Goal: Information Seeking & Learning: Learn about a topic

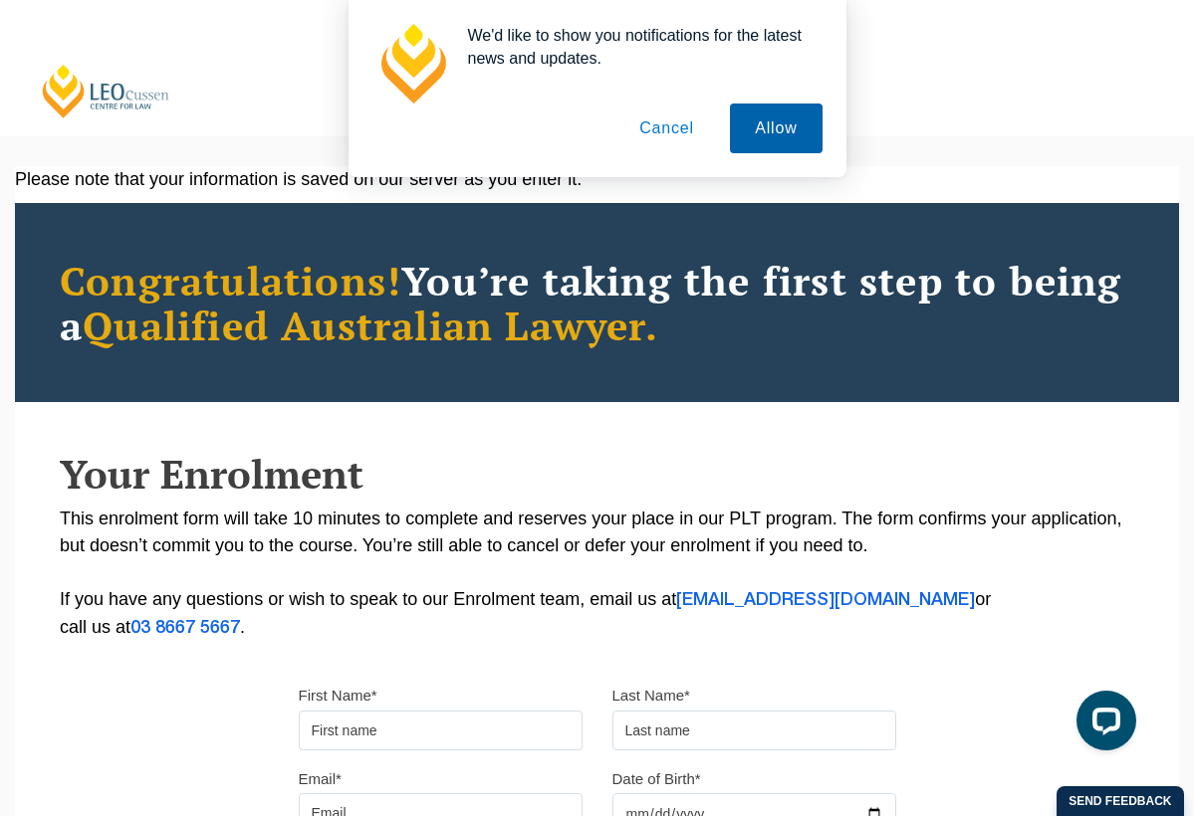
click at [777, 122] on button "Allow" at bounding box center [776, 129] width 92 height 50
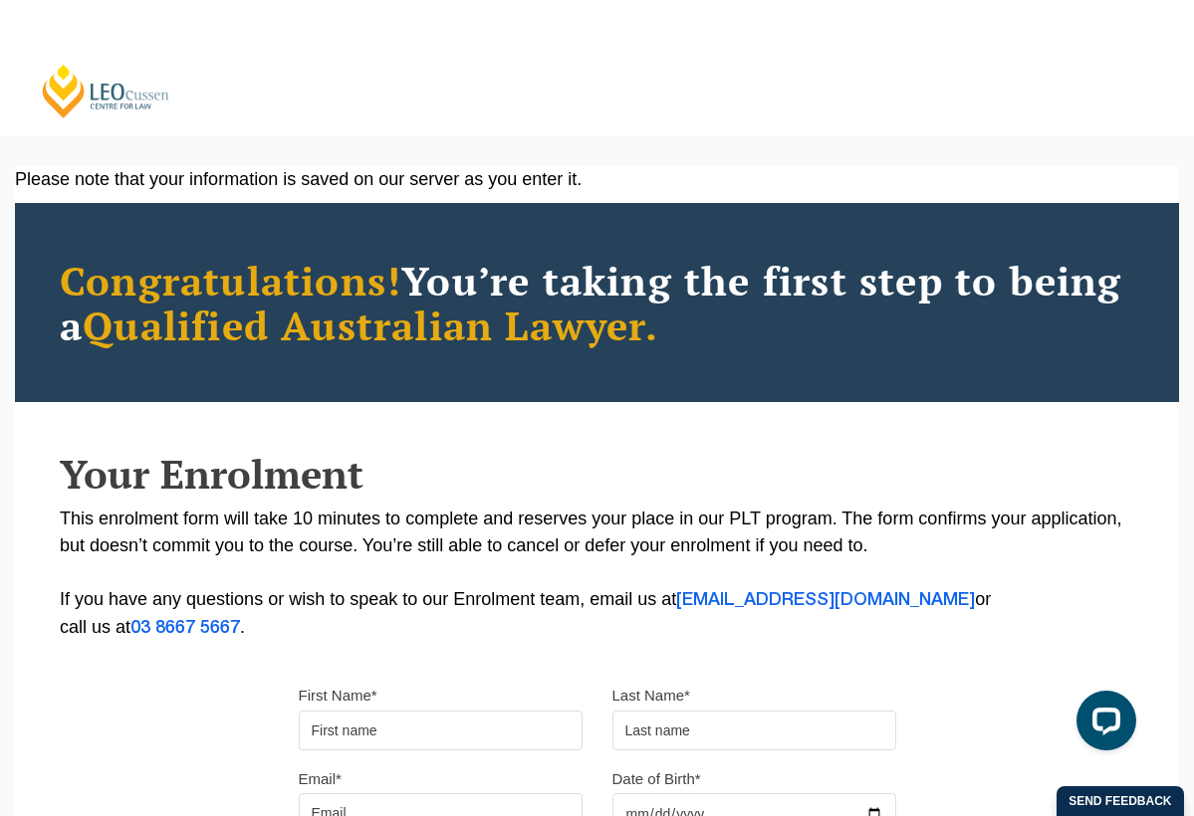
click at [120, 90] on link "[PERSON_NAME] Centre for Law" at bounding box center [106, 91] width 132 height 57
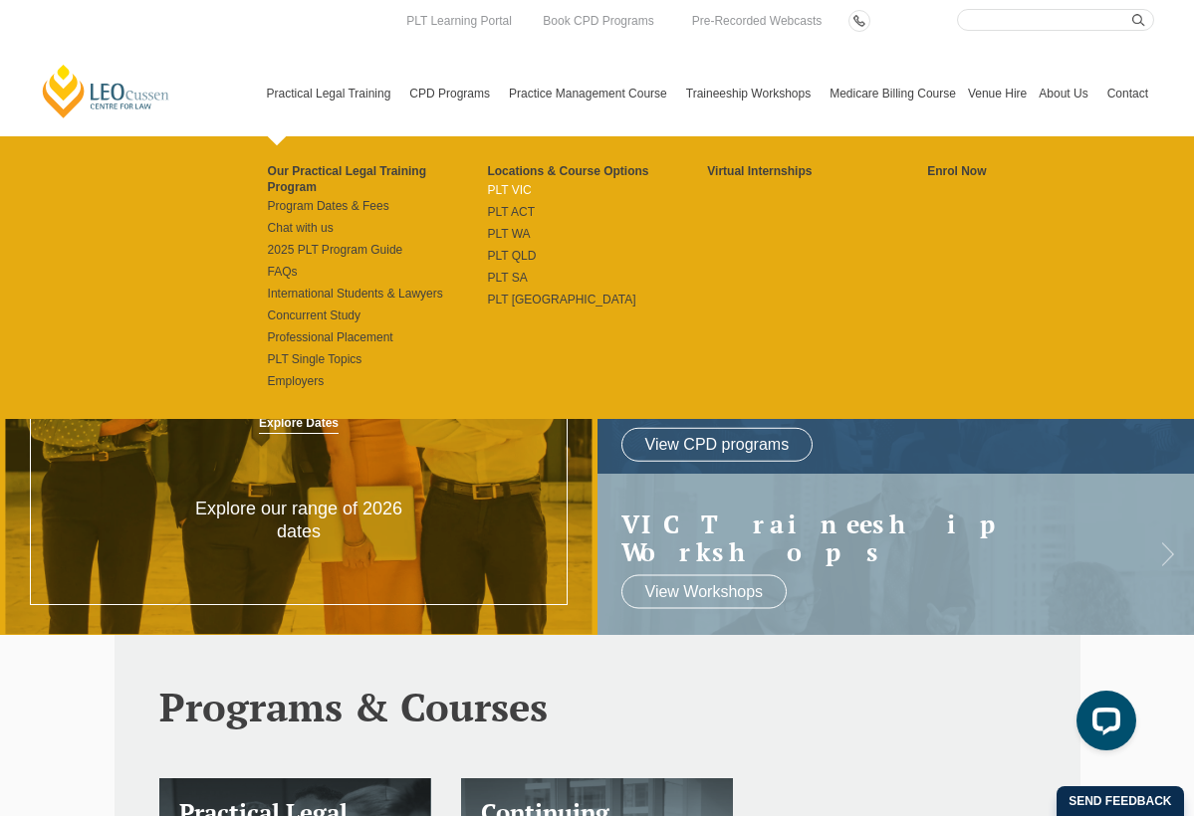
click at [496, 191] on link "PLT VIC" at bounding box center [597, 190] width 220 height 16
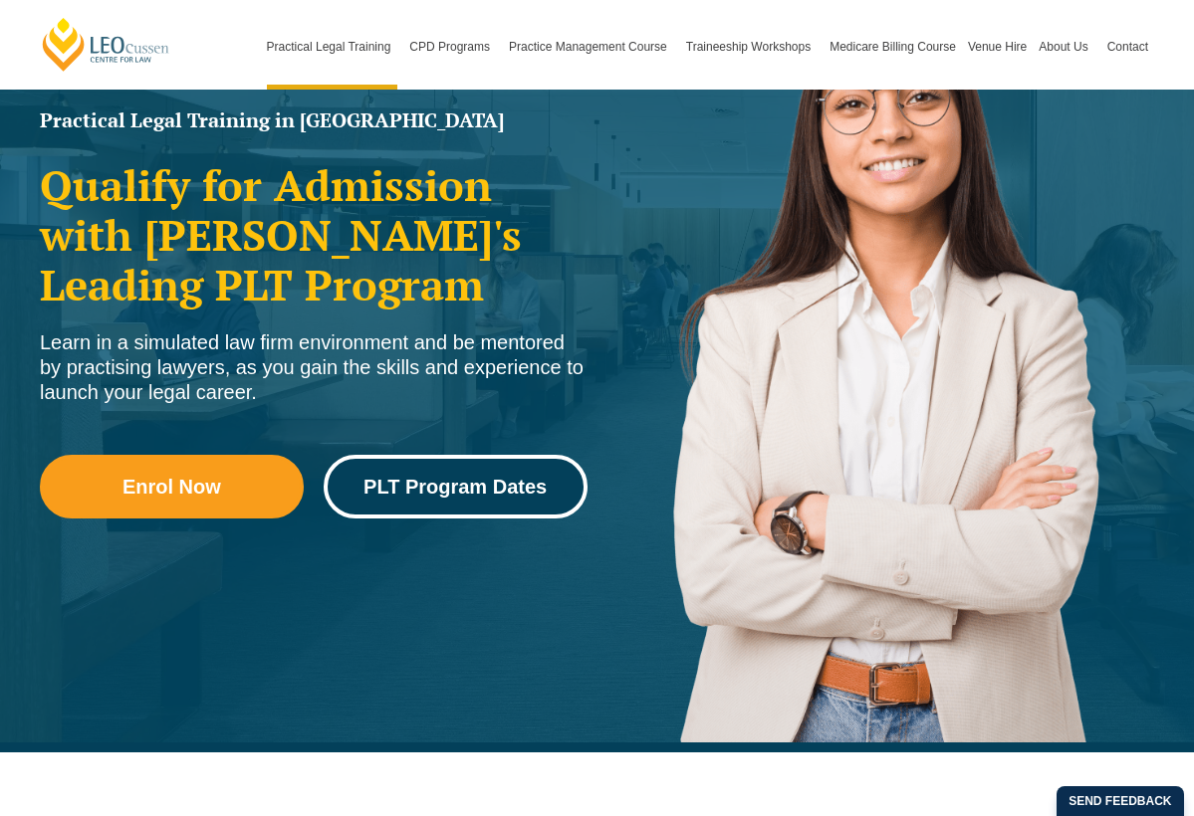
scroll to position [290, 0]
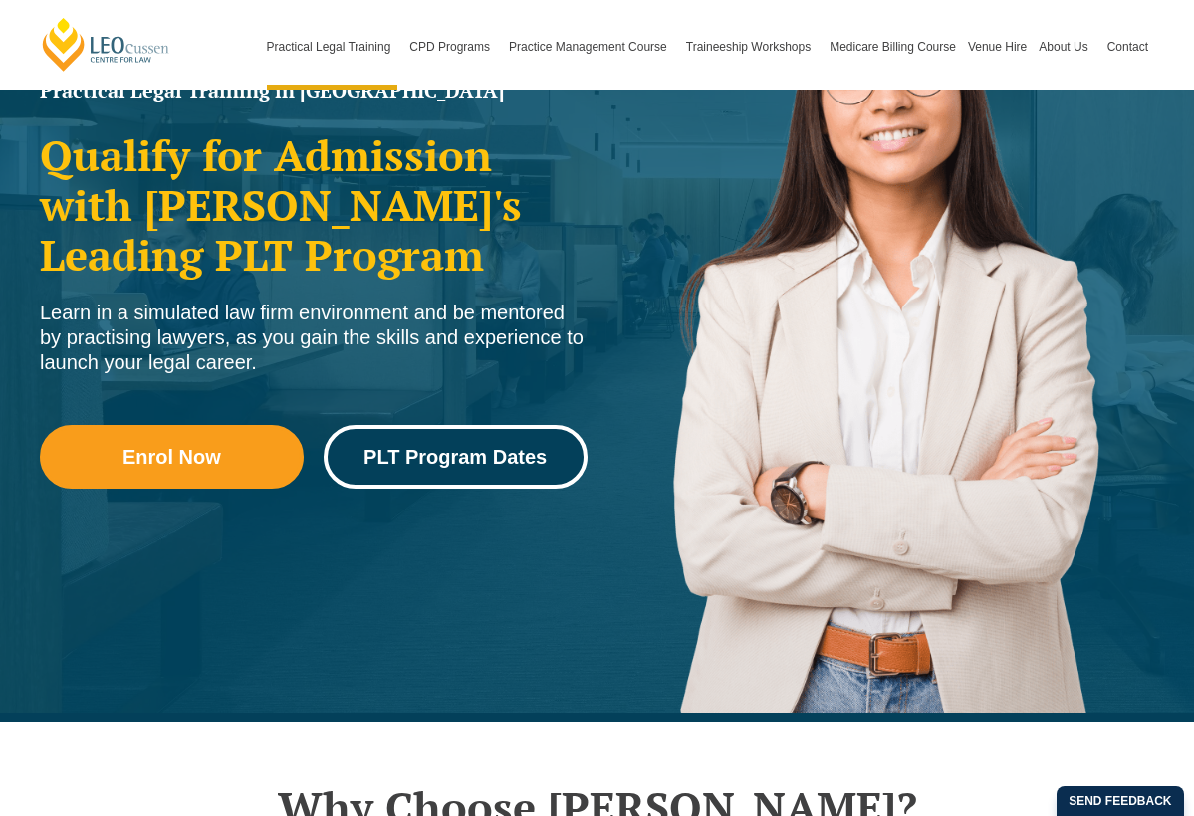
click at [465, 464] on span "PLT Program Dates" at bounding box center [454, 457] width 183 height 20
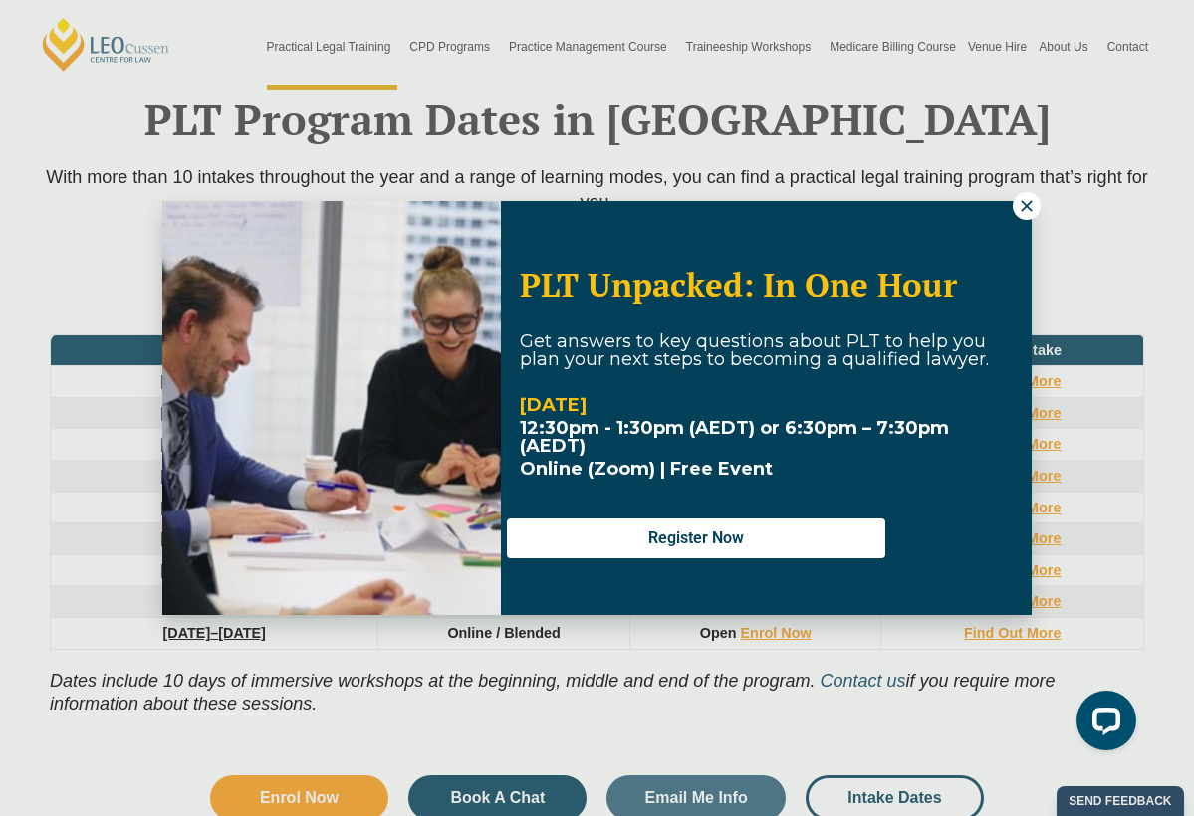
click at [1024, 208] on icon at bounding box center [1025, 205] width 11 height 11
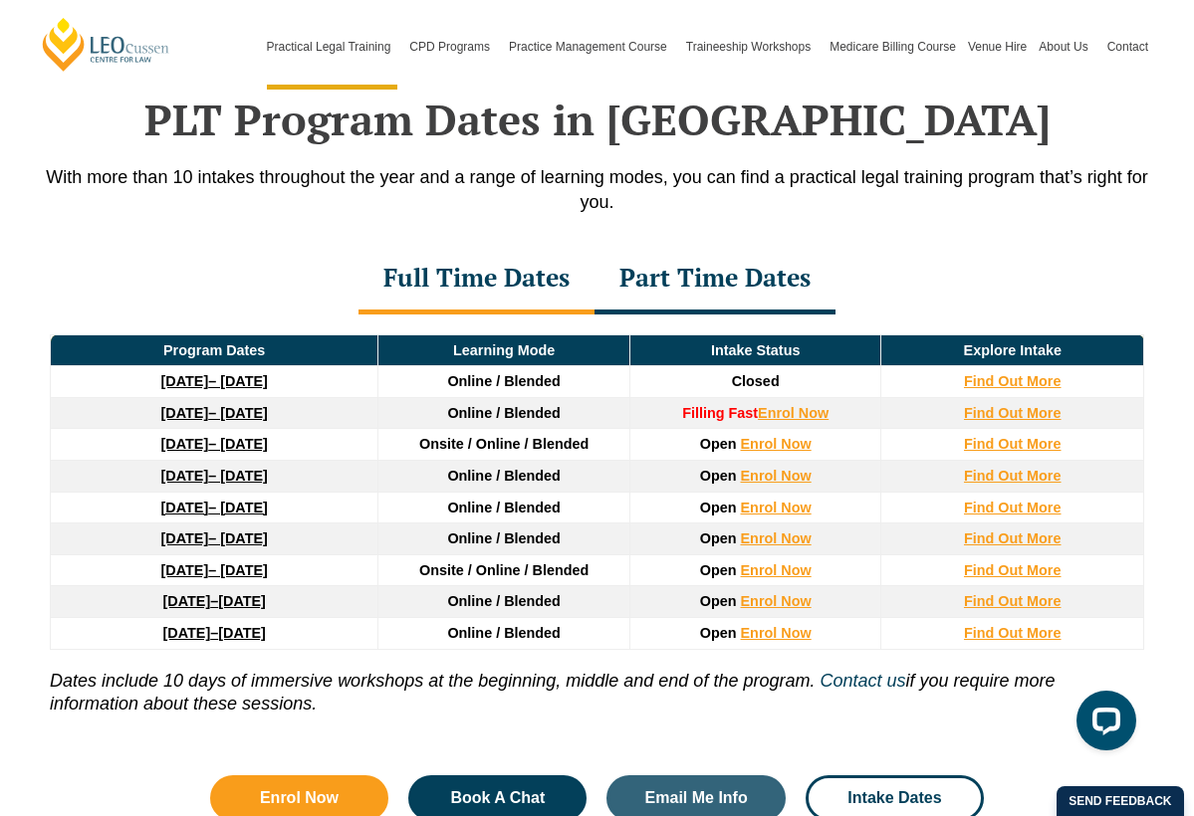
click at [769, 277] on div "Part Time Dates" at bounding box center [714, 280] width 241 height 70
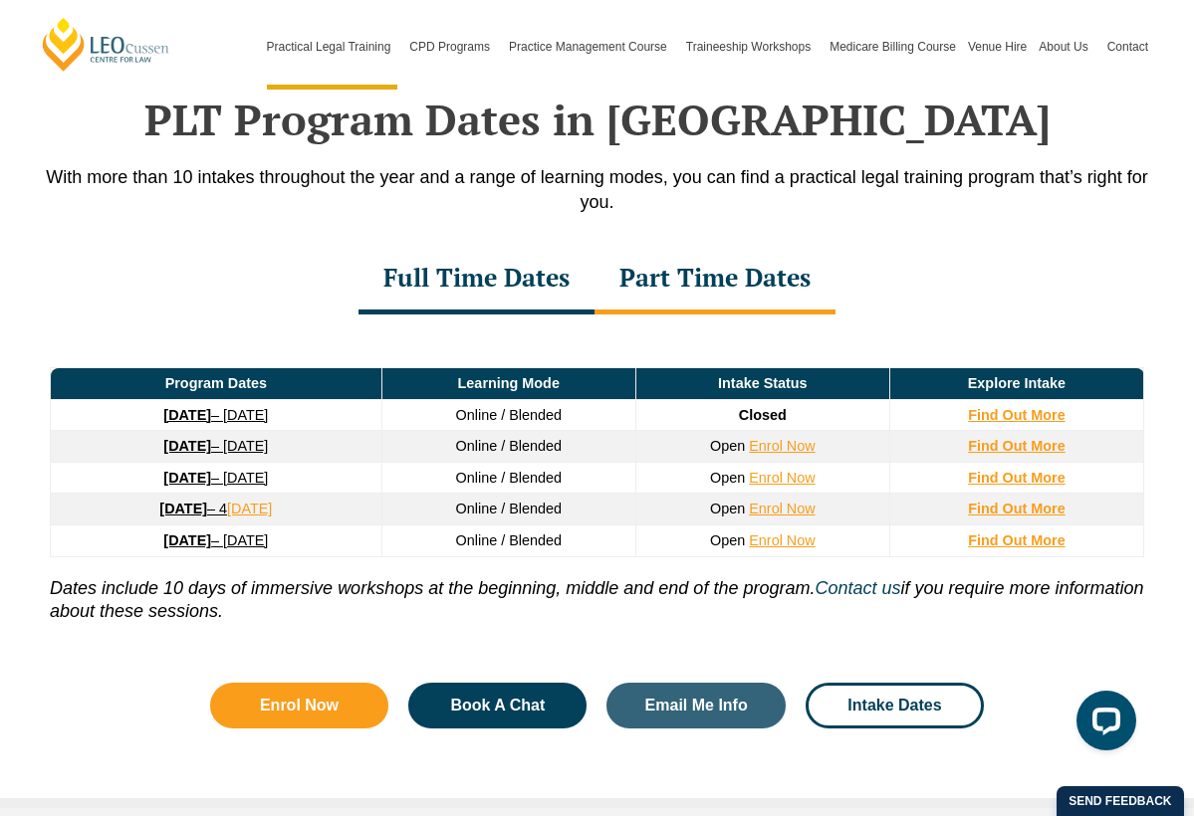
click at [486, 297] on div "Full Time Dates" at bounding box center [476, 280] width 236 height 70
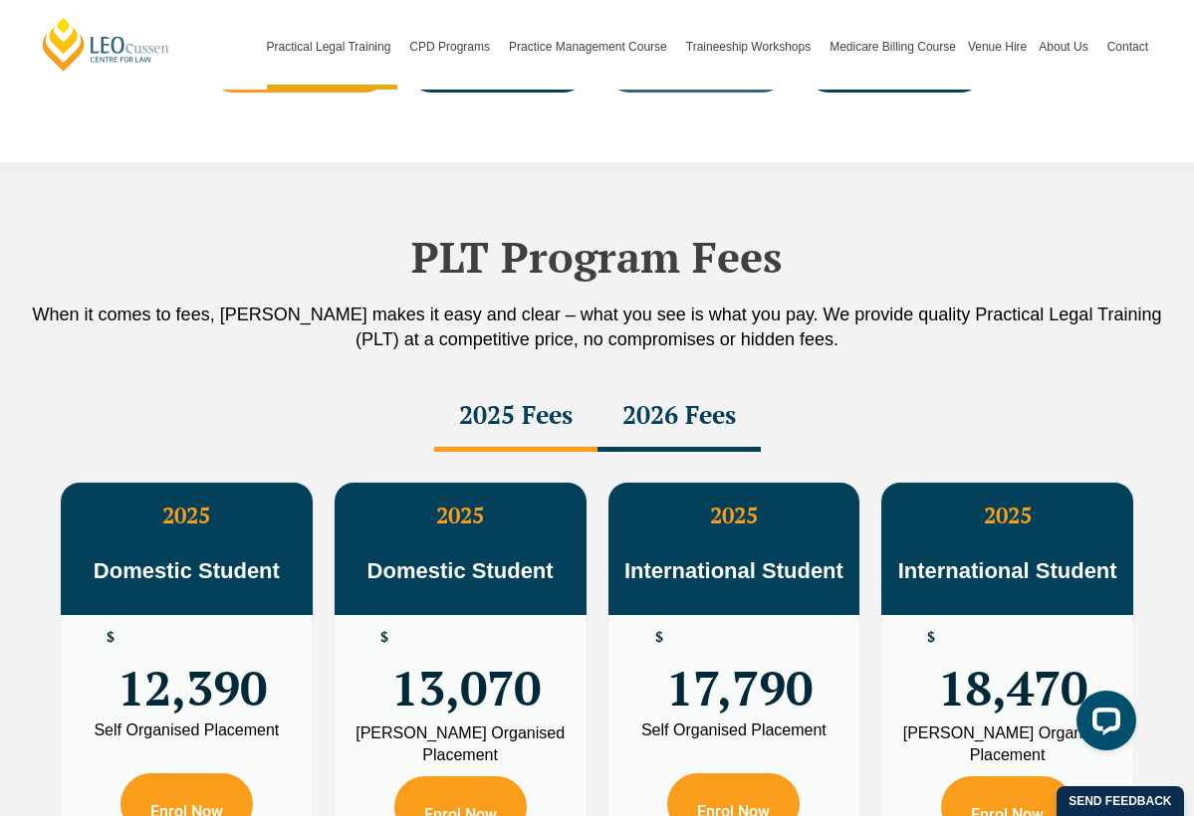
scroll to position [3452, 0]
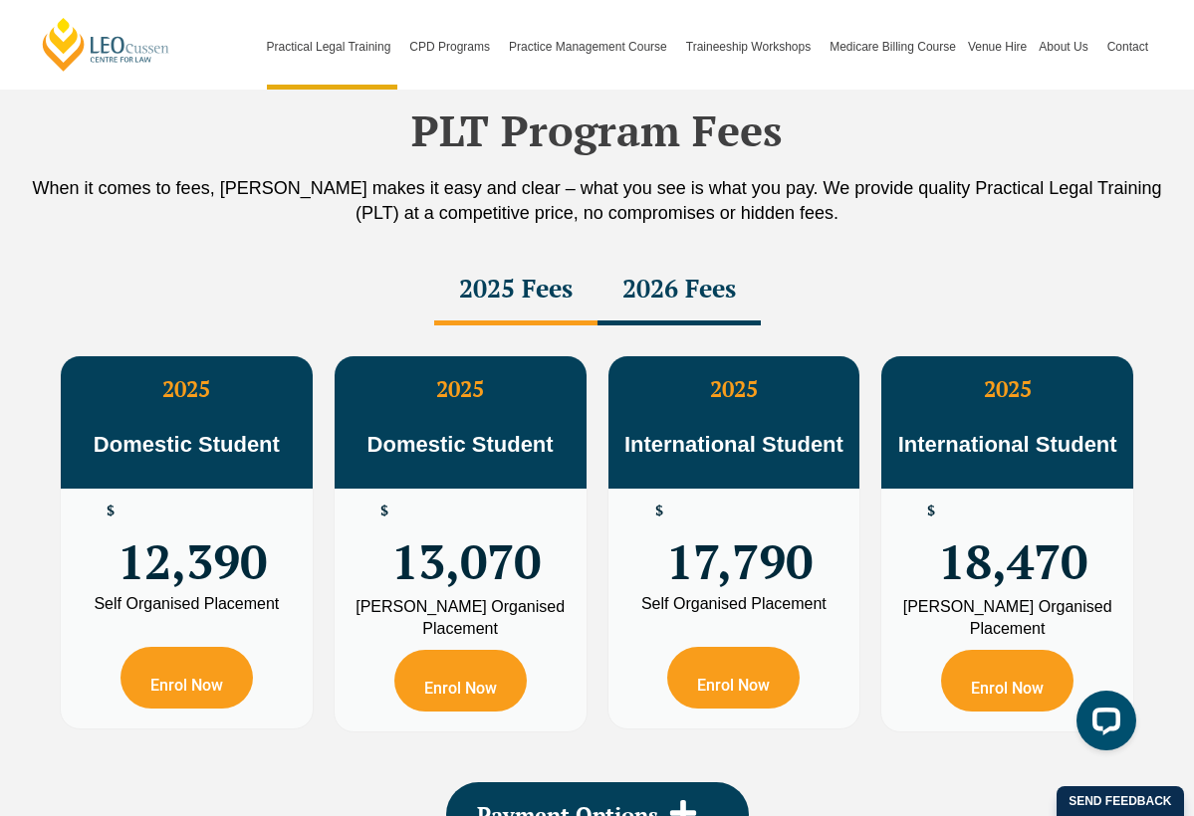
click at [678, 317] on div "2026 Fees" at bounding box center [678, 291] width 163 height 70
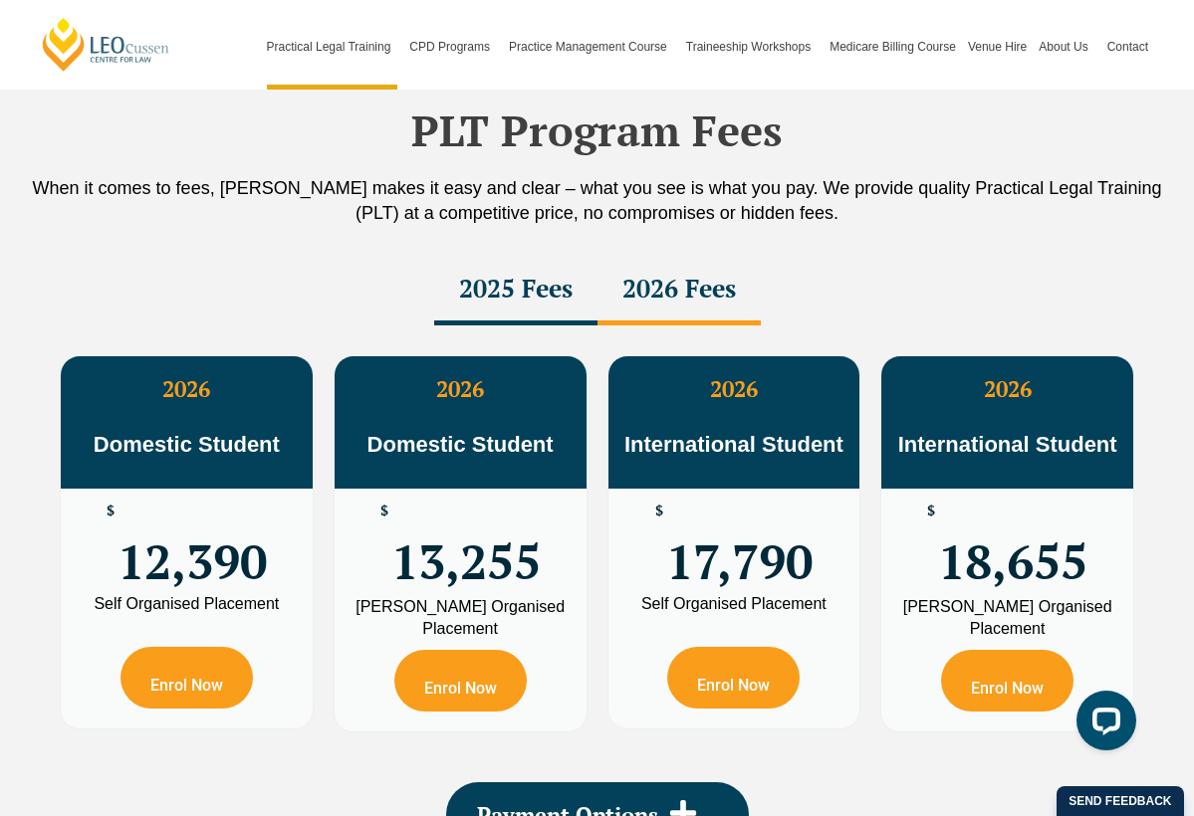
click at [555, 308] on div "2025 Fees" at bounding box center [515, 291] width 163 height 70
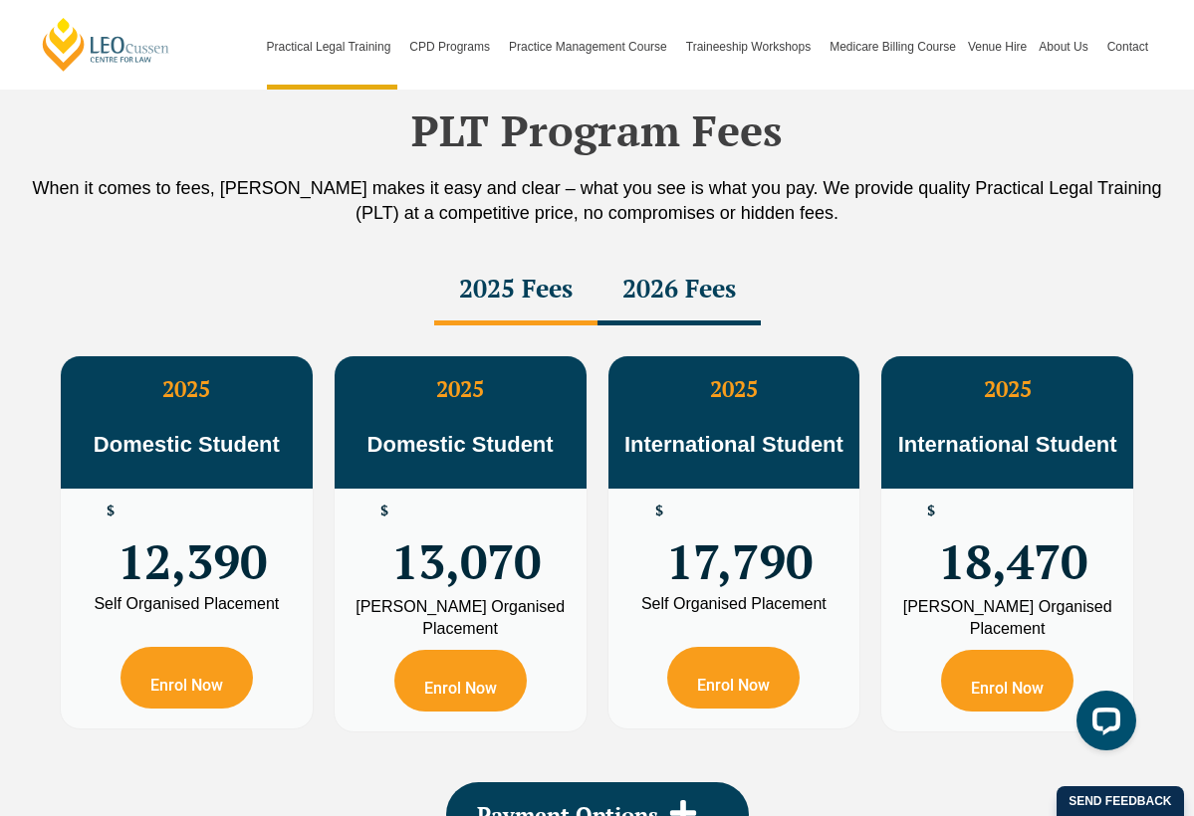
click at [647, 298] on div "2026 Fees" at bounding box center [678, 291] width 163 height 70
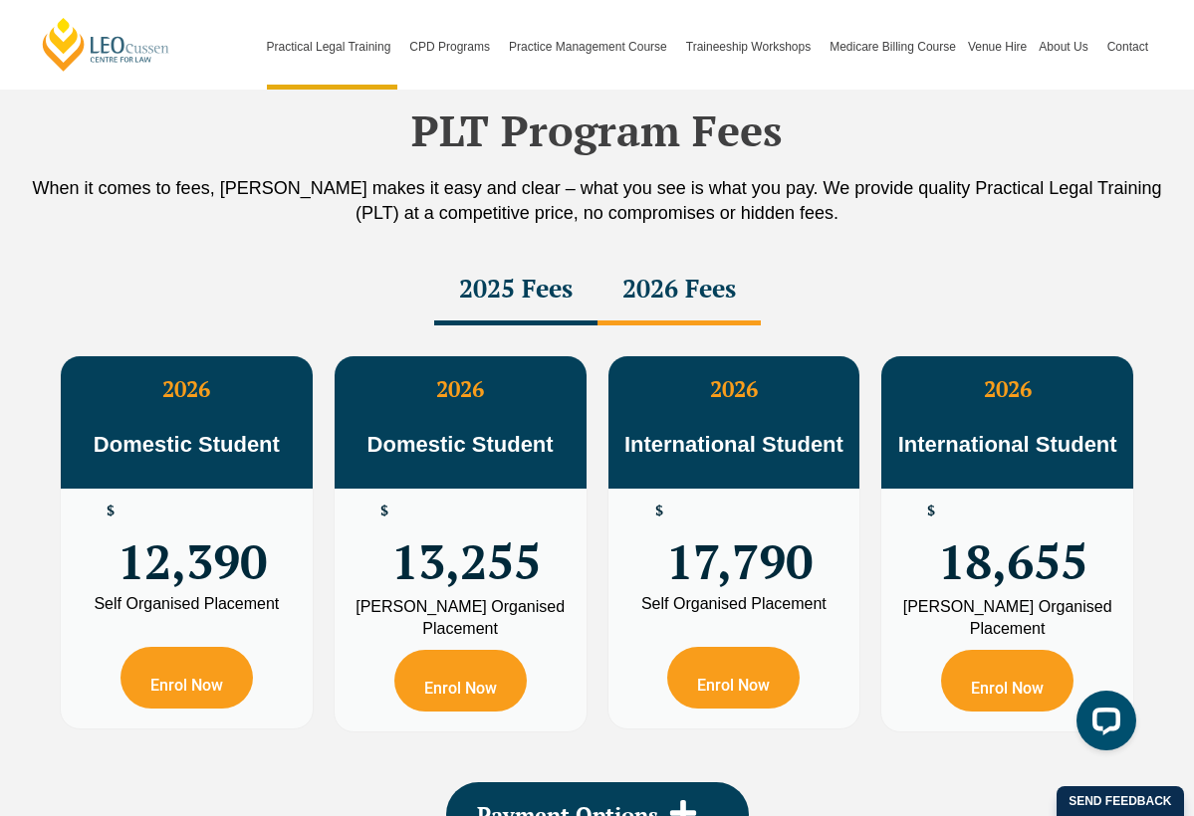
click at [540, 304] on div "2025 Fees" at bounding box center [515, 291] width 163 height 70
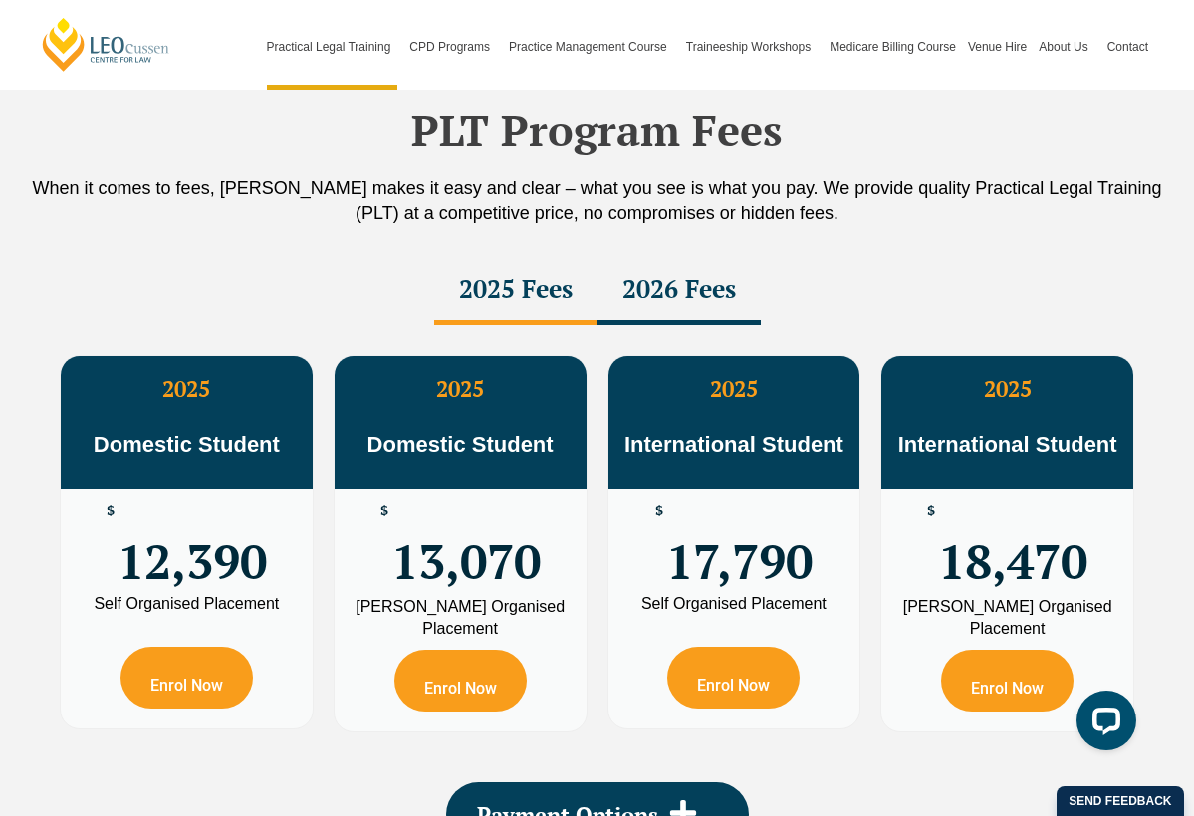
click at [645, 304] on div "2026 Fees" at bounding box center [678, 291] width 163 height 70
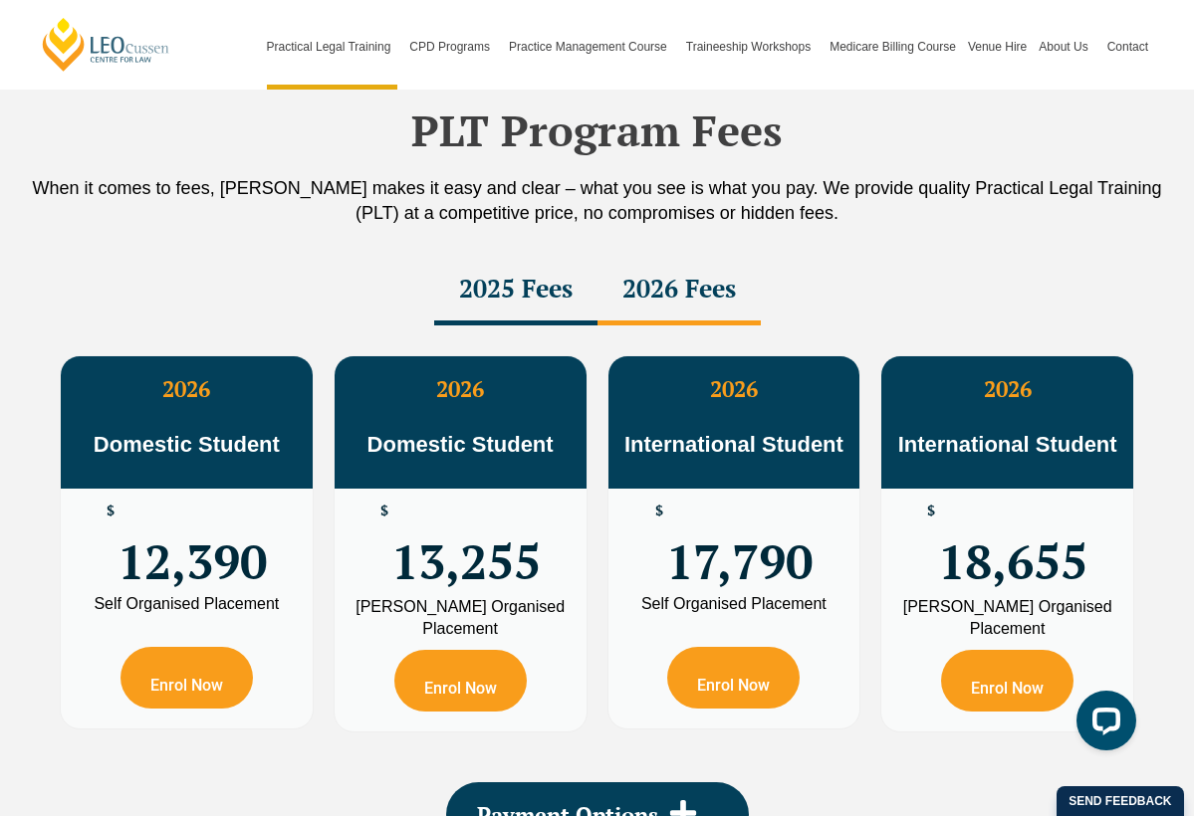
click at [557, 303] on div "2025 Fees" at bounding box center [515, 291] width 163 height 70
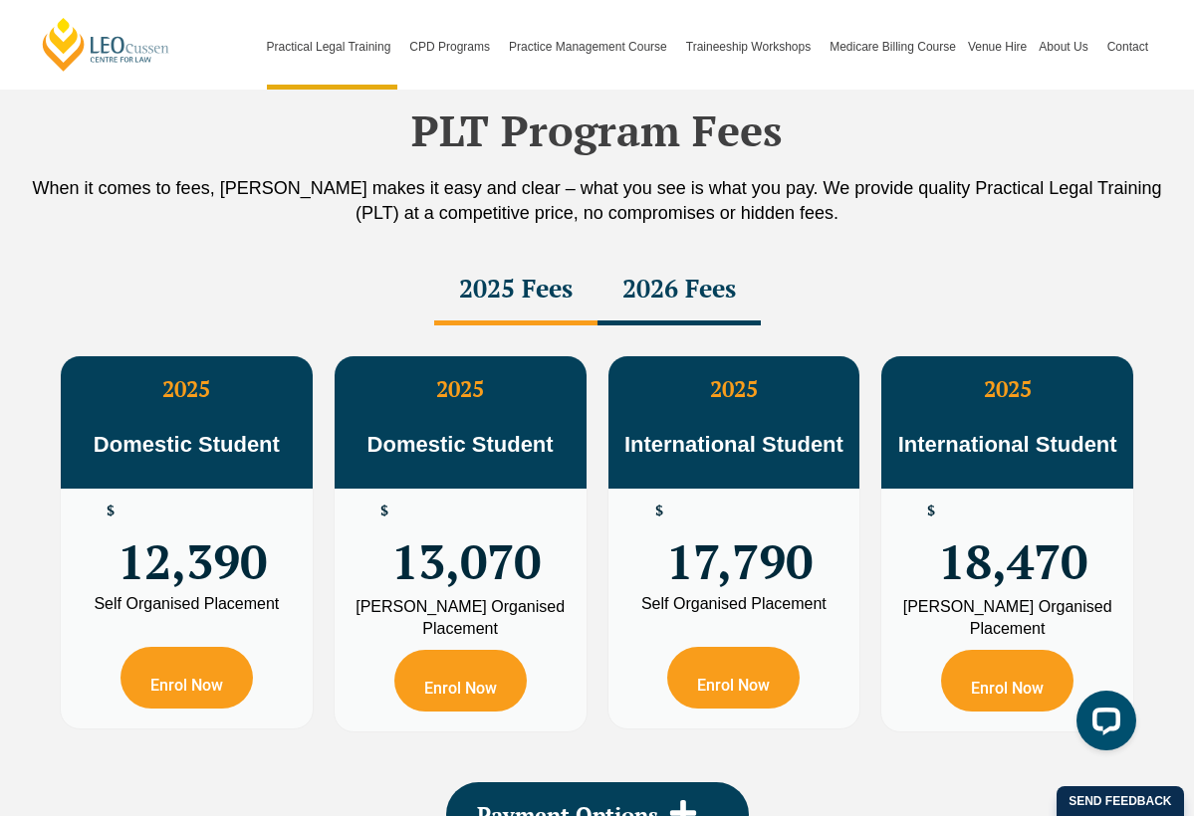
click at [640, 296] on div "2026 Fees" at bounding box center [678, 291] width 163 height 70
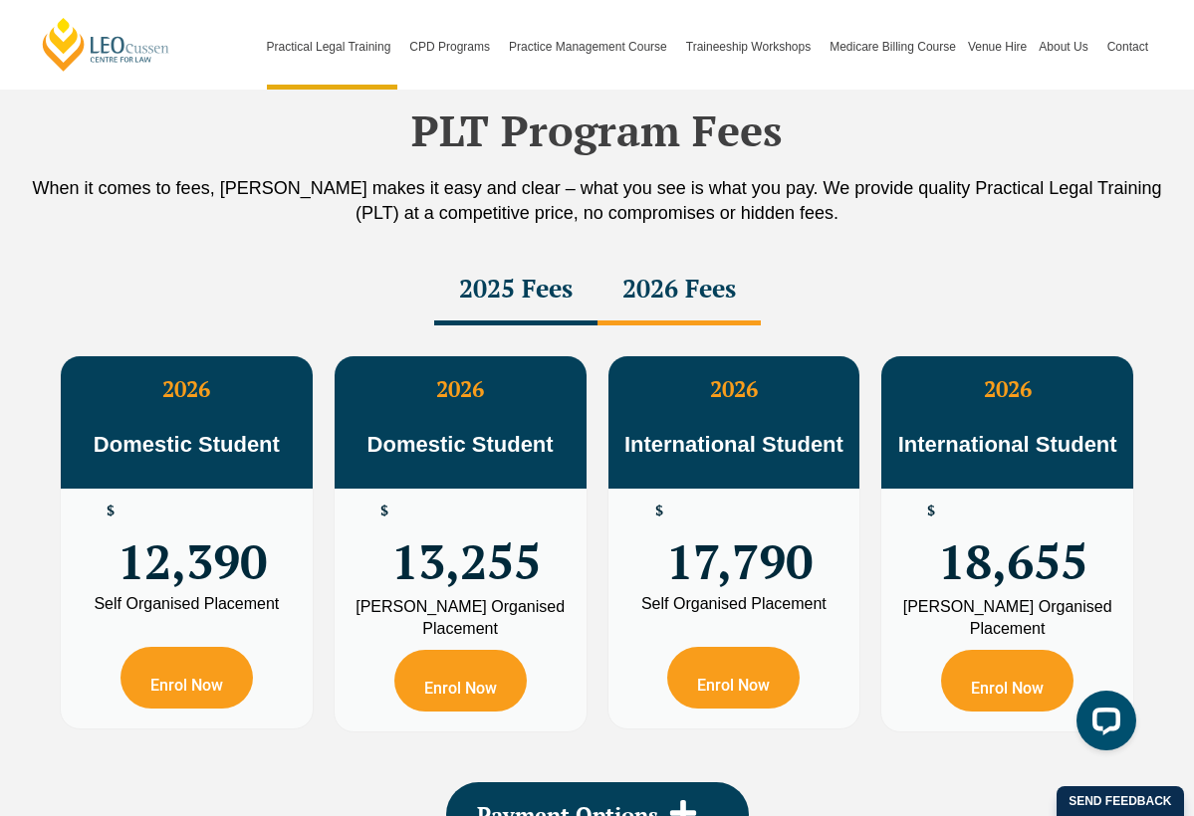
click at [524, 306] on div "2025 Fees" at bounding box center [515, 291] width 163 height 70
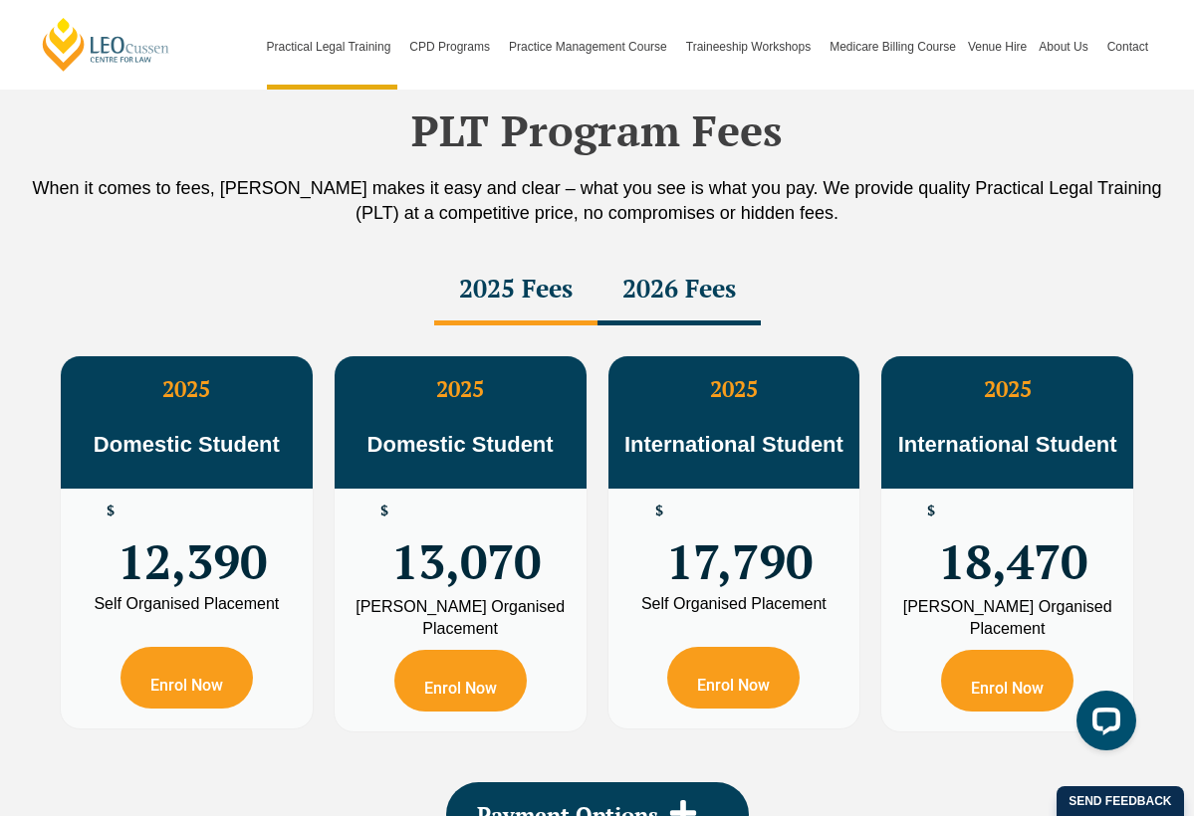
click at [632, 298] on div "2026 Fees" at bounding box center [678, 291] width 163 height 70
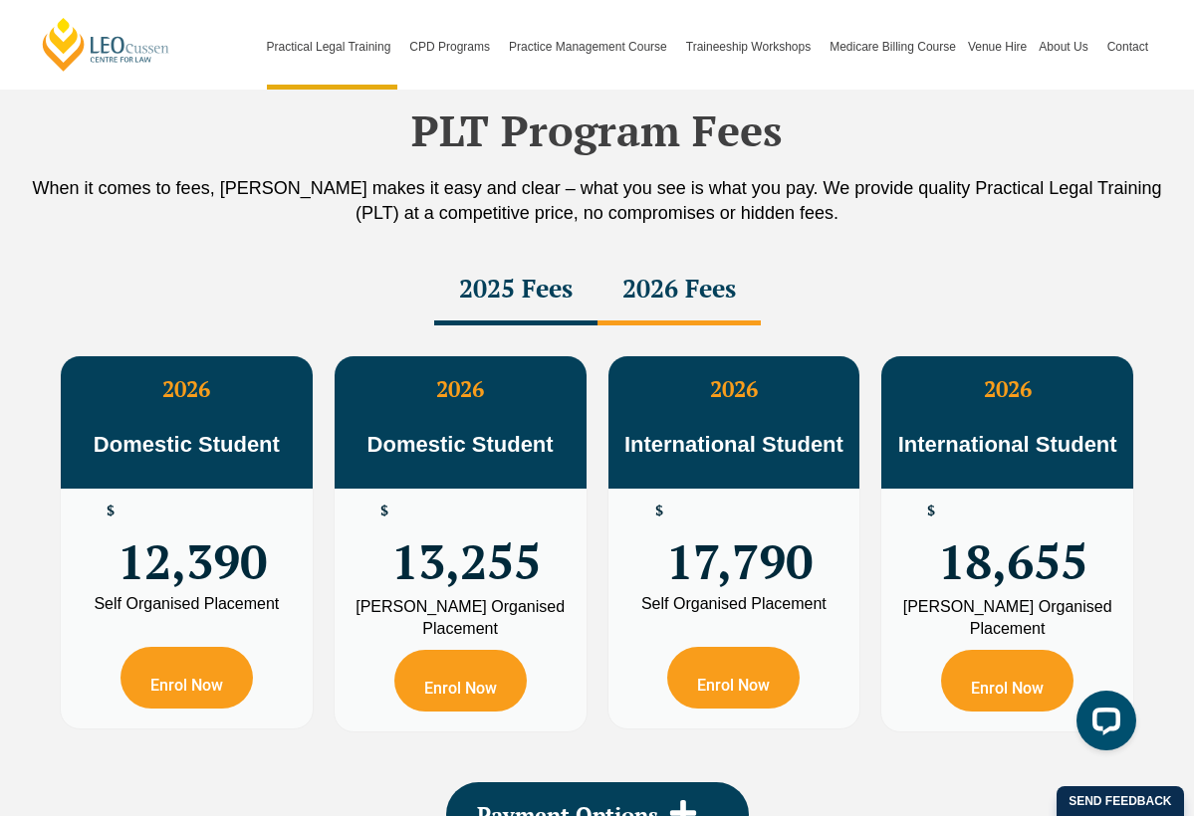
click at [509, 305] on div "2025 Fees" at bounding box center [515, 291] width 163 height 70
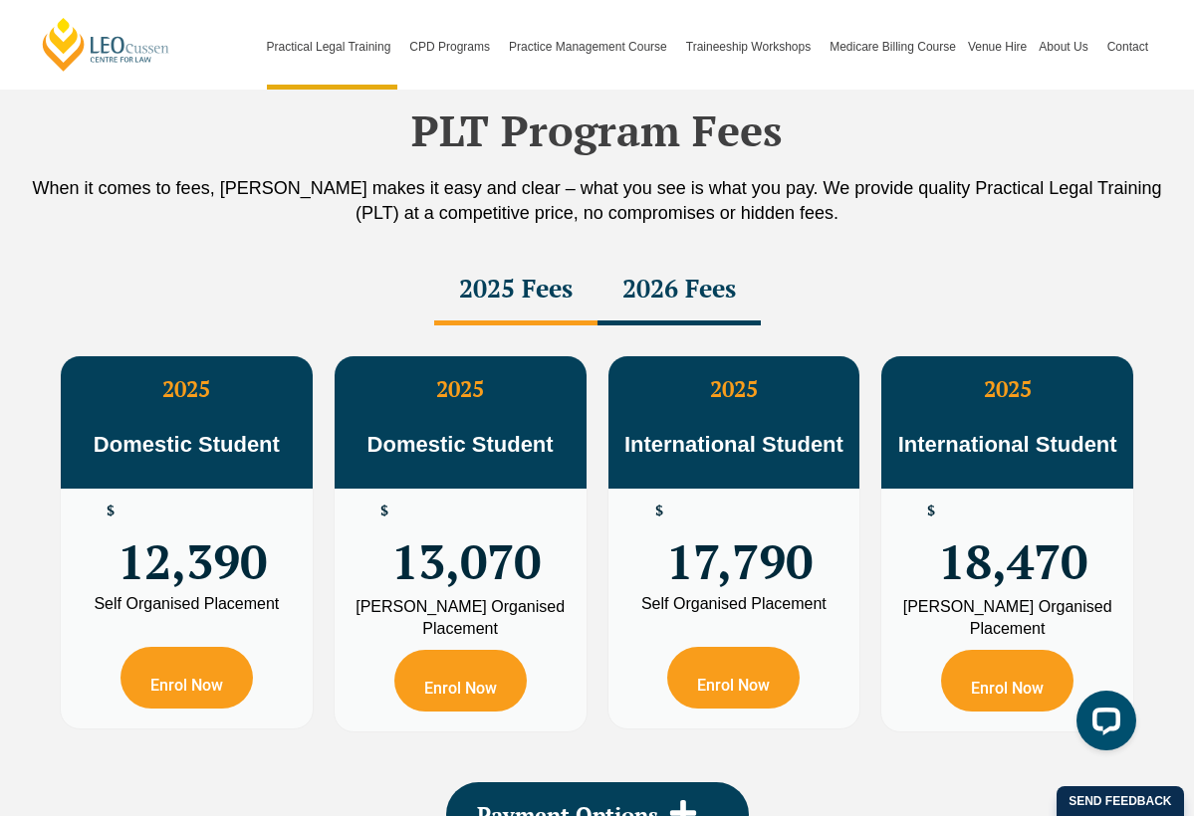
click at [660, 302] on div "2026 Fees" at bounding box center [678, 291] width 163 height 70
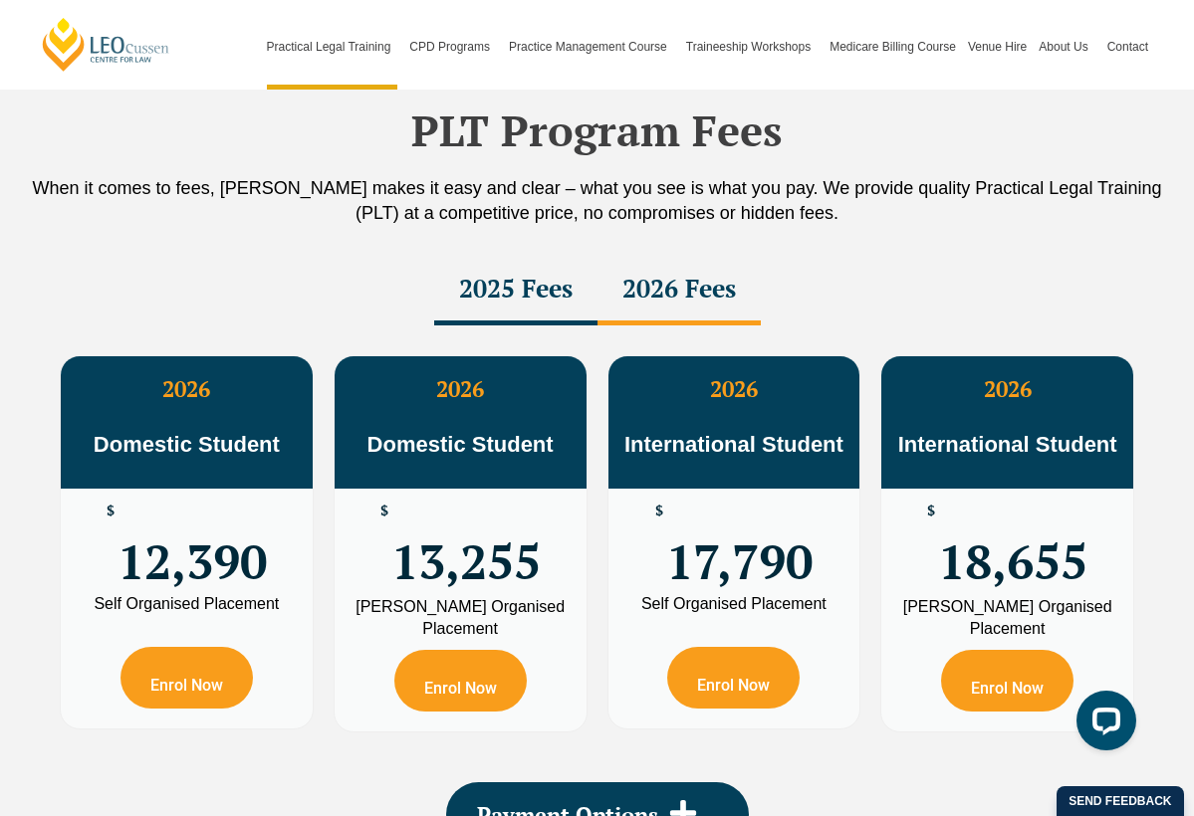
click at [540, 307] on div "2025 Fees" at bounding box center [515, 291] width 163 height 70
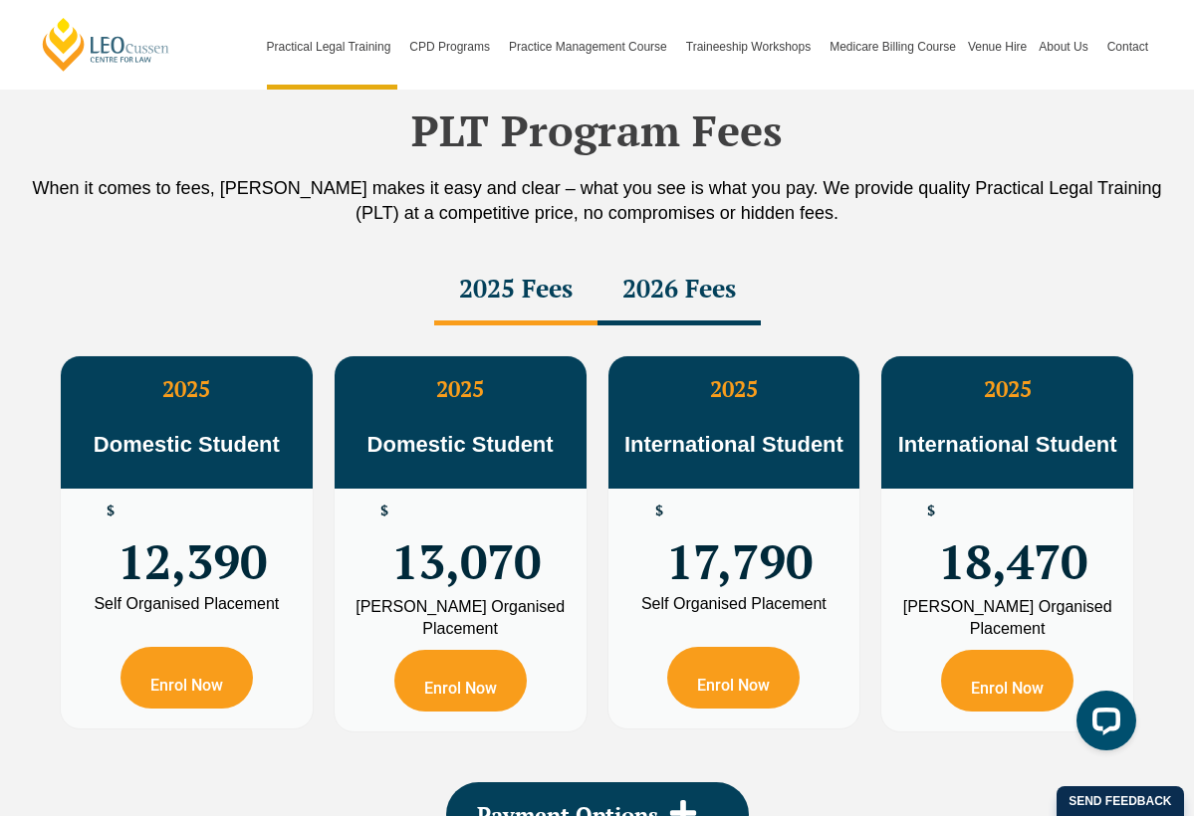
click at [631, 301] on div "2026 Fees" at bounding box center [678, 291] width 163 height 70
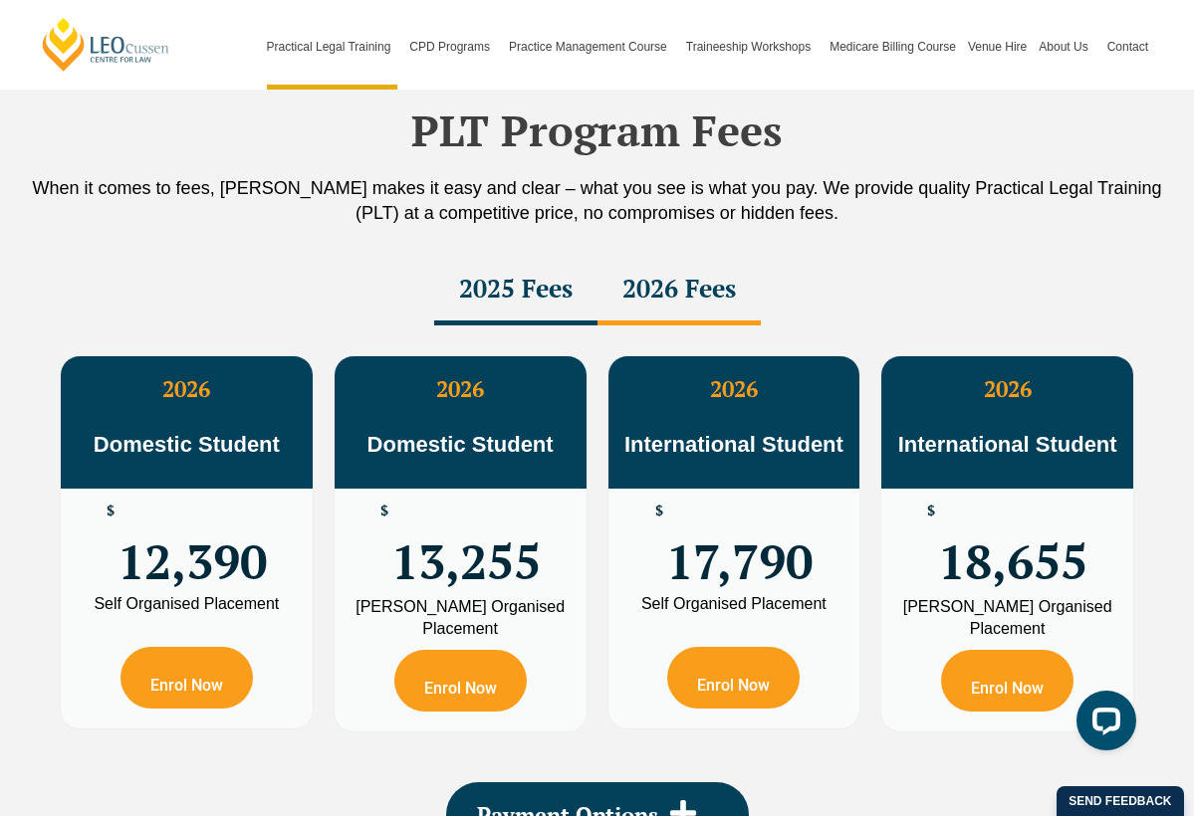
click at [538, 301] on div "2025 Fees" at bounding box center [515, 291] width 163 height 70
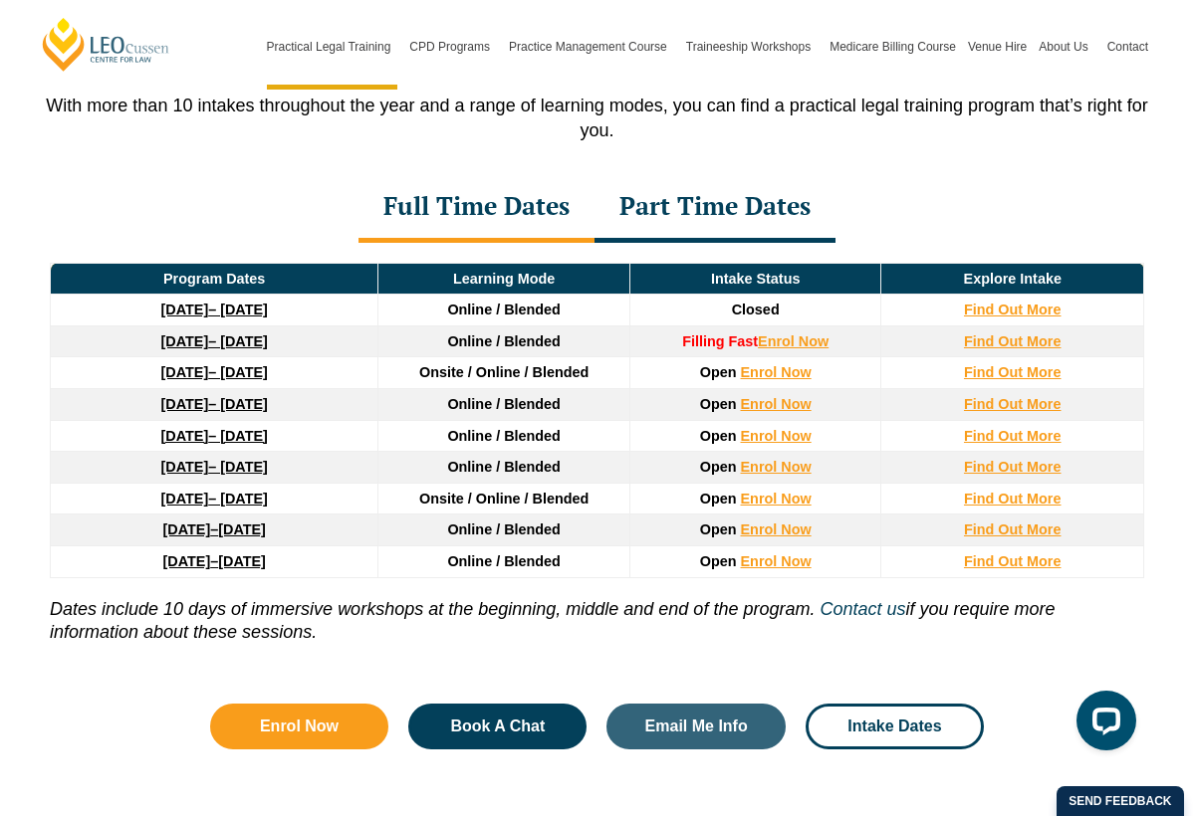
scroll to position [2659, 0]
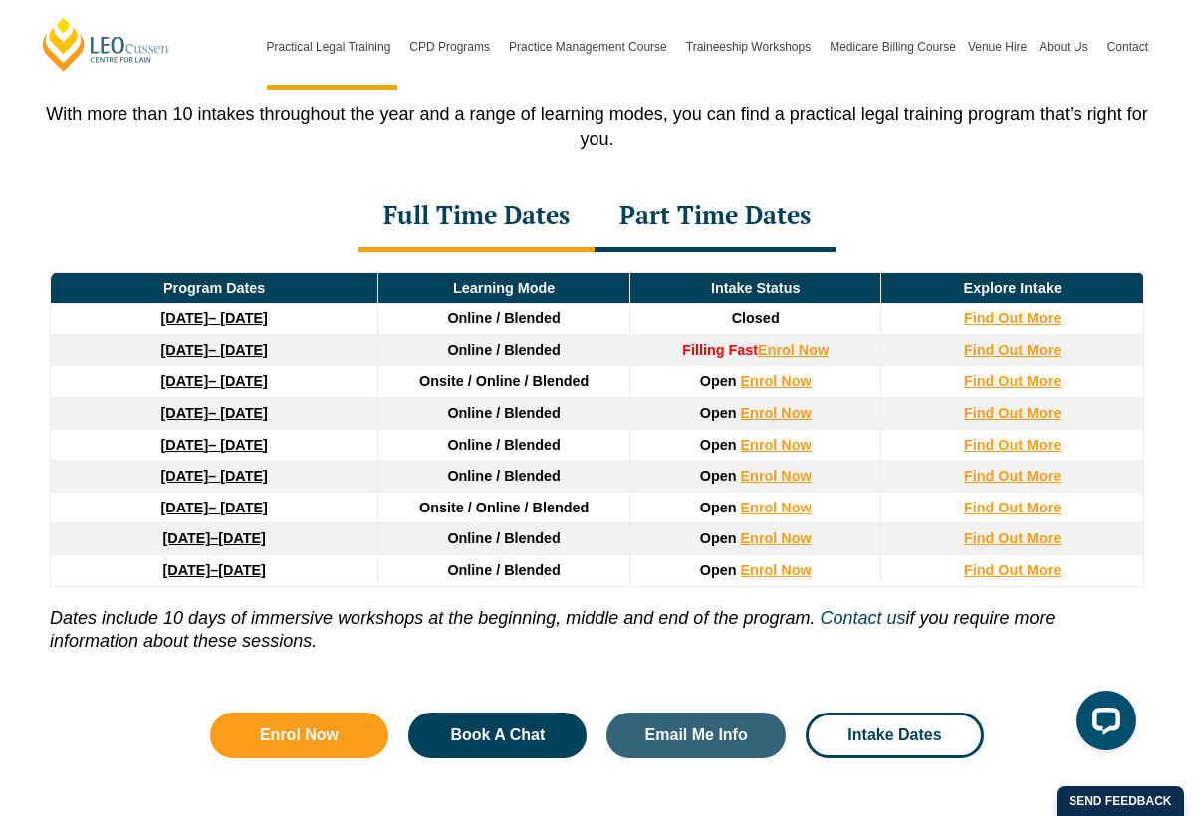
click at [748, 228] on div "Part Time Dates" at bounding box center [714, 217] width 241 height 70
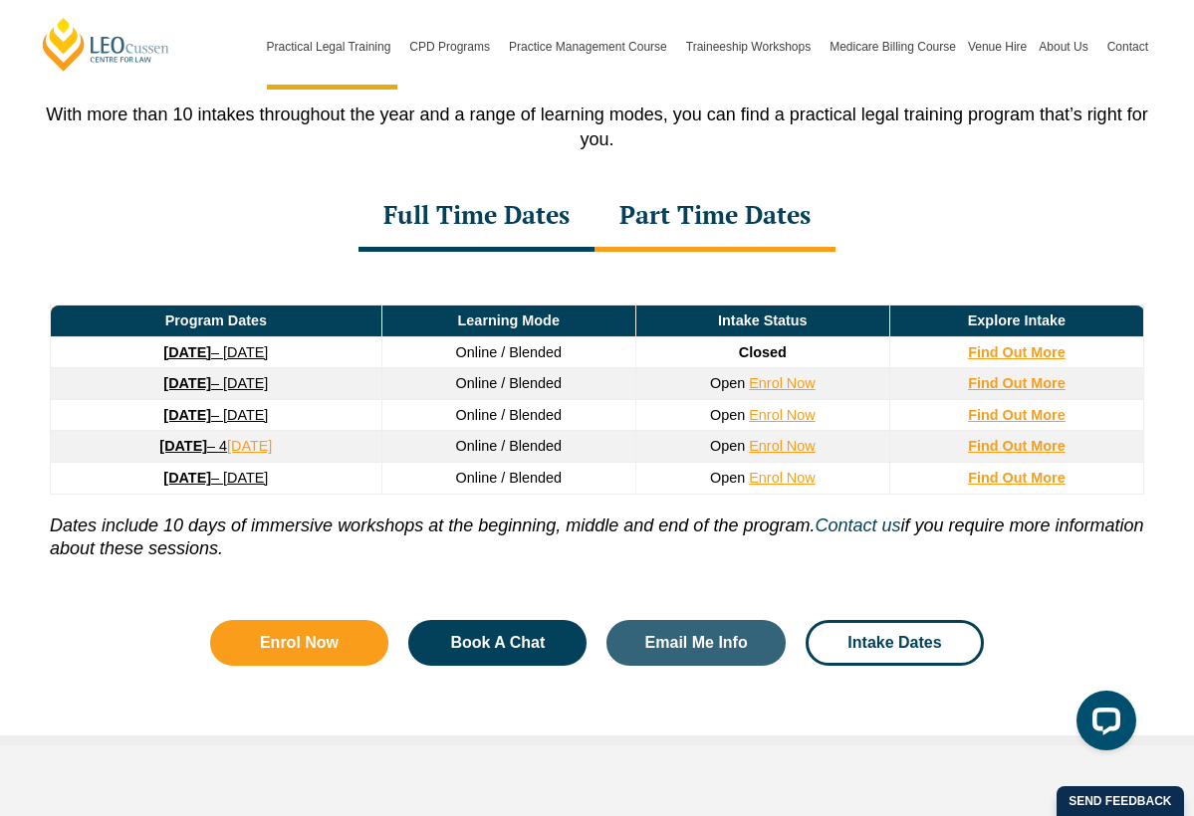
click at [510, 234] on div "Full Time Dates" at bounding box center [476, 217] width 236 height 70
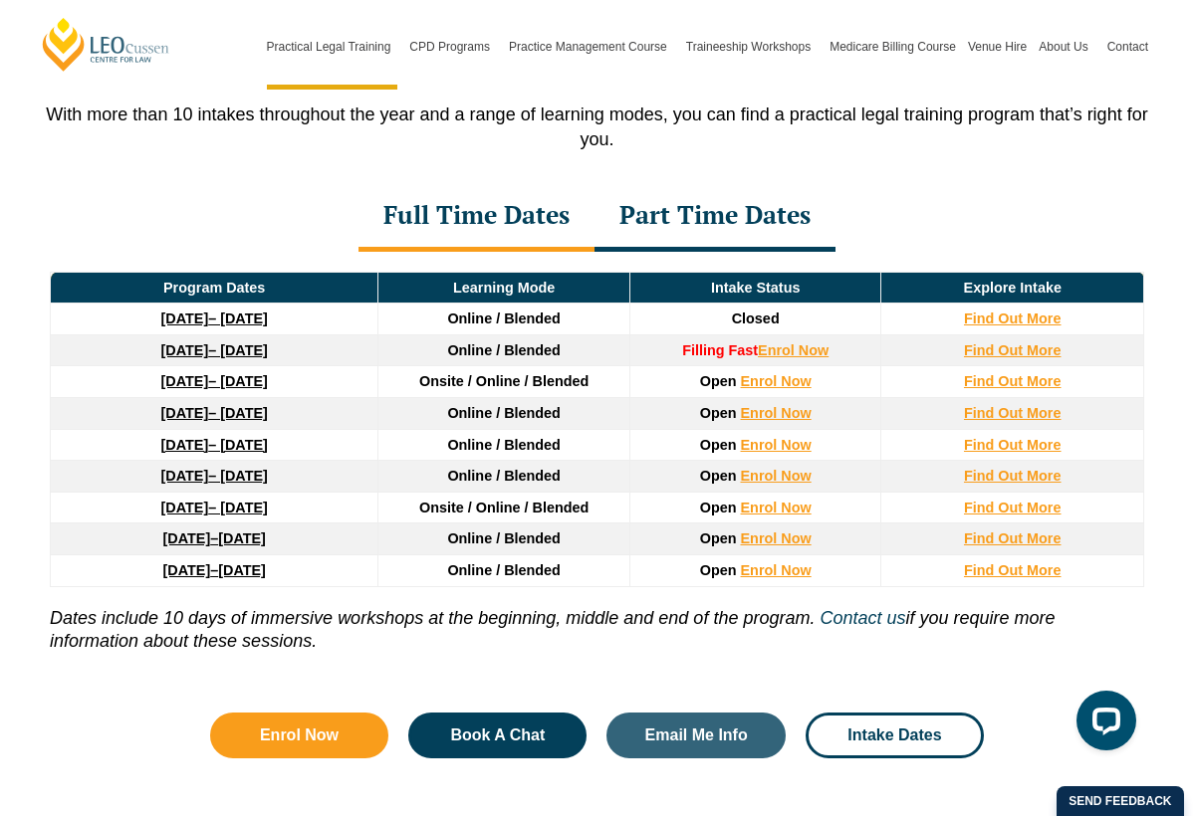
click at [655, 226] on div "Part Time Dates" at bounding box center [714, 217] width 241 height 70
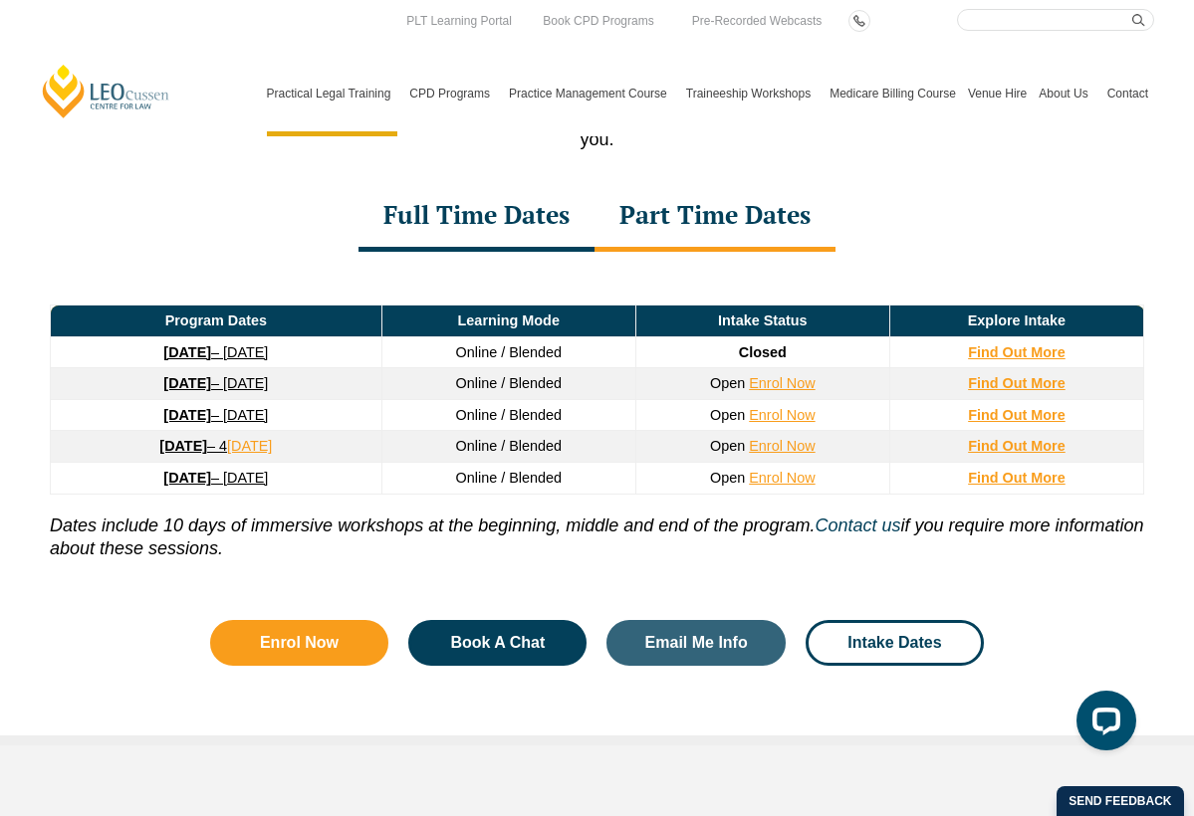
click at [519, 221] on div "Full Time Dates" at bounding box center [476, 217] width 236 height 70
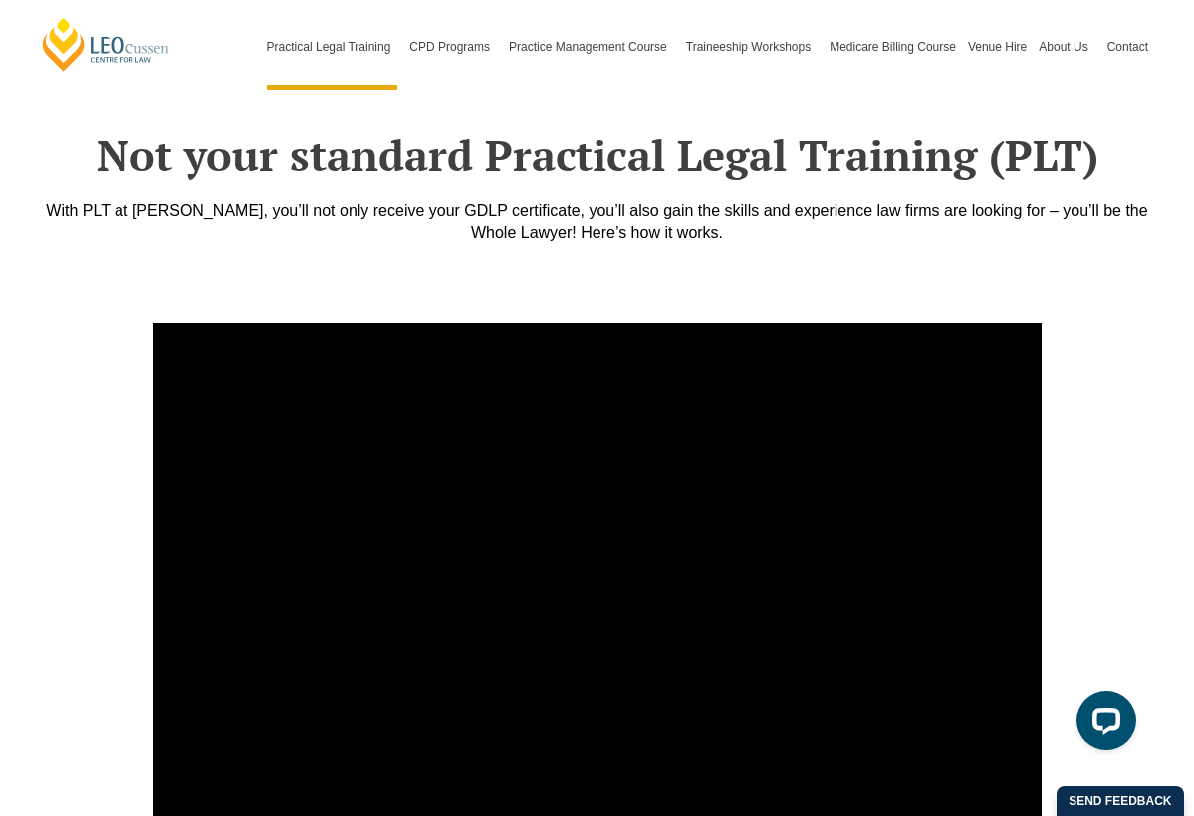
scroll to position [6949, 0]
